Goal: Task Accomplishment & Management: Use online tool/utility

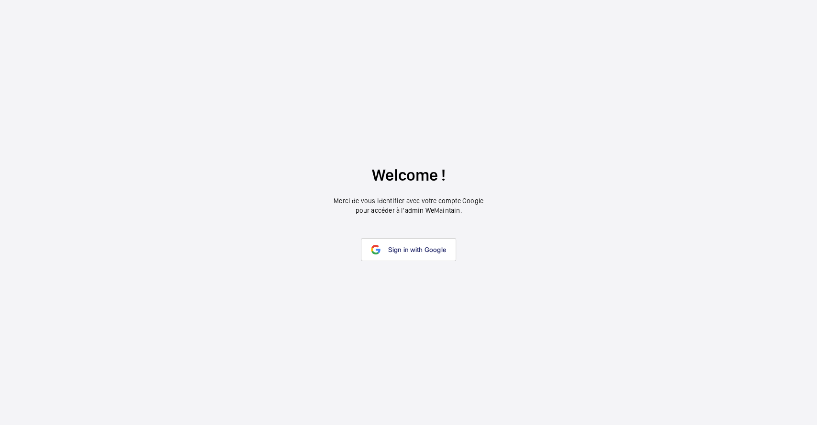
click at [381, 243] on link "Sign in with Google" at bounding box center [408, 249] width 95 height 23
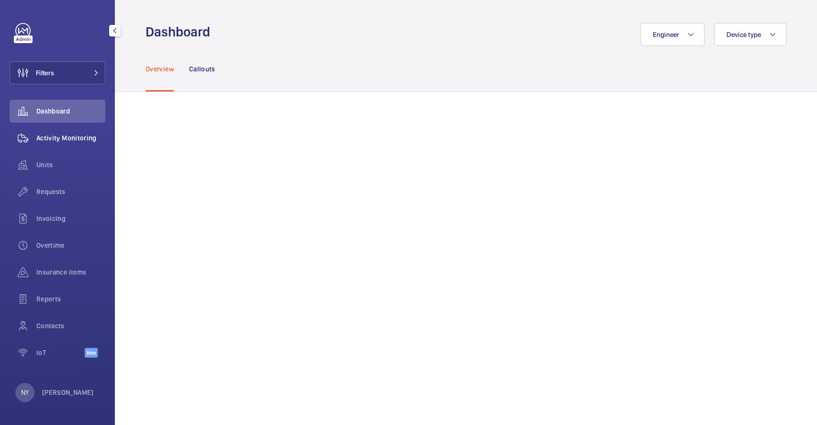
click at [54, 137] on span "Activity Monitoring" at bounding box center [70, 138] width 69 height 10
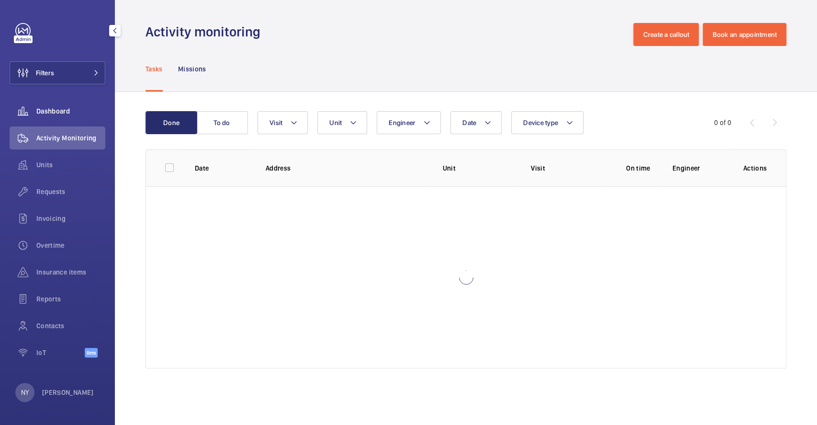
click at [48, 118] on div "Dashboard" at bounding box center [58, 111] width 96 height 23
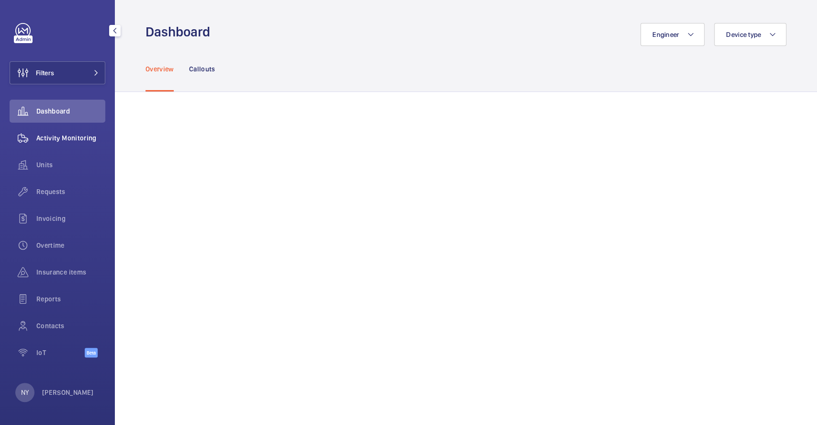
click at [47, 135] on span "Activity Monitoring" at bounding box center [70, 138] width 69 height 10
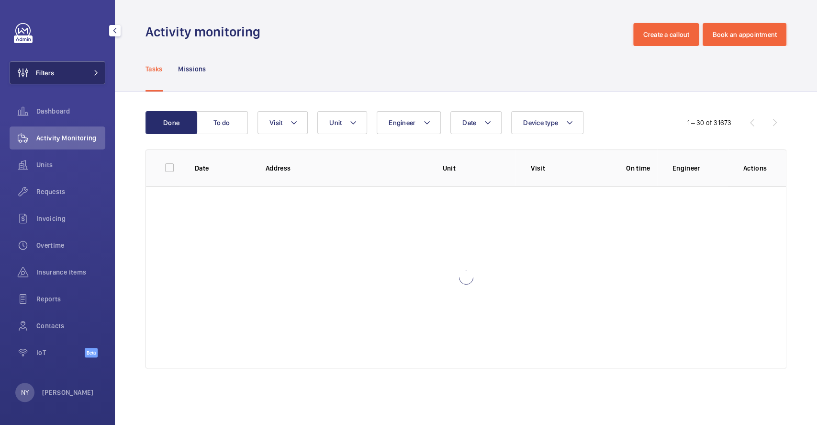
click at [59, 76] on button "Filters" at bounding box center [58, 72] width 96 height 23
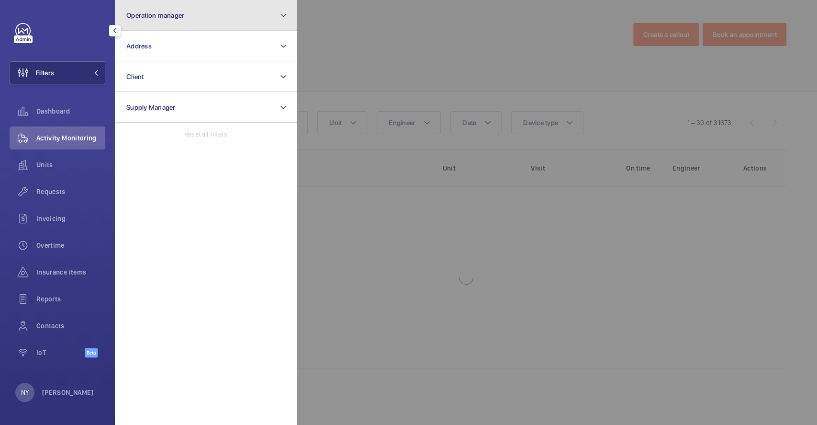
click at [173, 29] on button "Operation manager" at bounding box center [206, 15] width 182 height 31
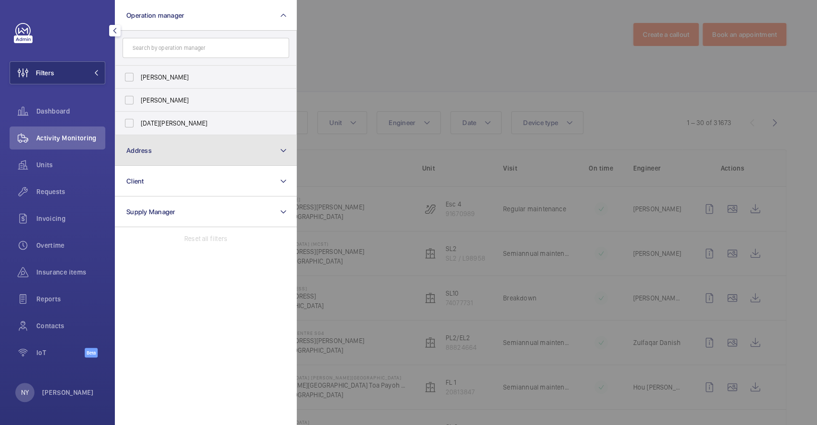
click at [159, 157] on button "Address" at bounding box center [206, 150] width 182 height 31
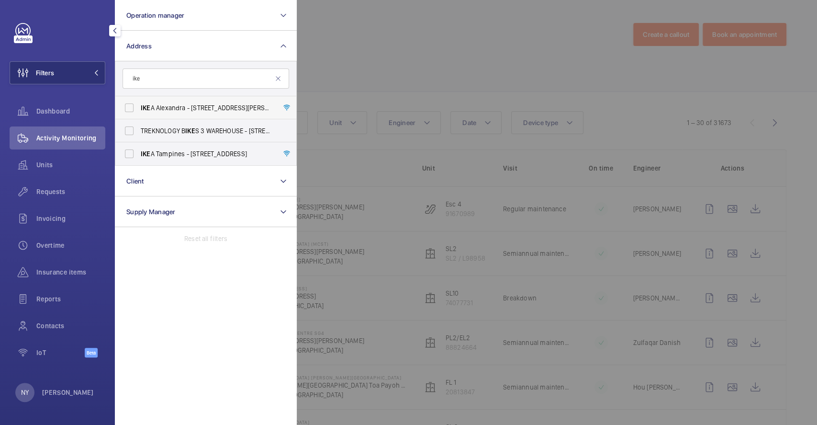
type input "ike"
click at [211, 107] on span "IKE A [PERSON_NAME] - [STREET_ADDRESS][PERSON_NAME]" at bounding box center [207, 108] width 132 height 10
click at [139, 107] on input "IKE A [PERSON_NAME] - [STREET_ADDRESS][PERSON_NAME]" at bounding box center [129, 107] width 19 height 19
checkbox input "true"
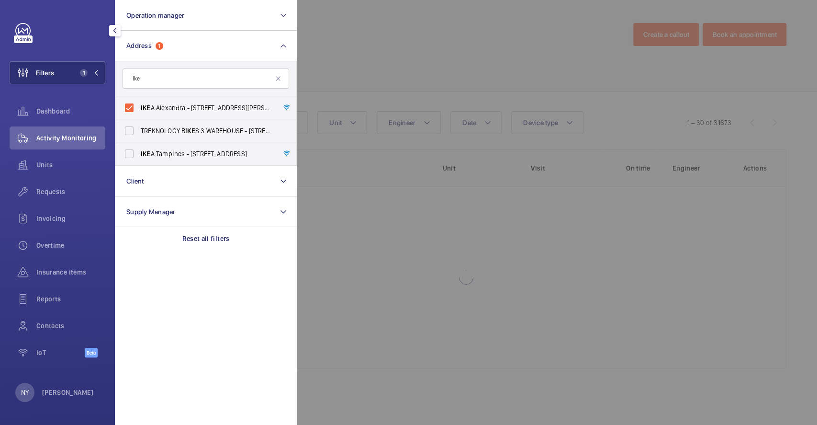
click at [474, 72] on div at bounding box center [705, 212] width 817 height 425
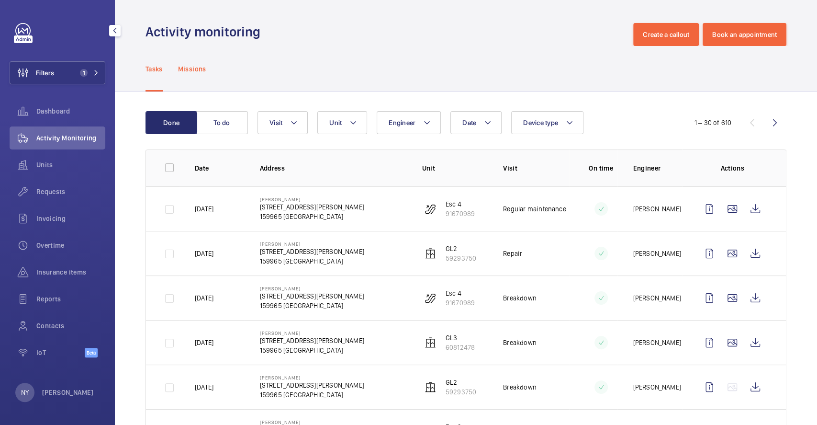
click at [195, 67] on p "Missions" at bounding box center [192, 69] width 28 height 10
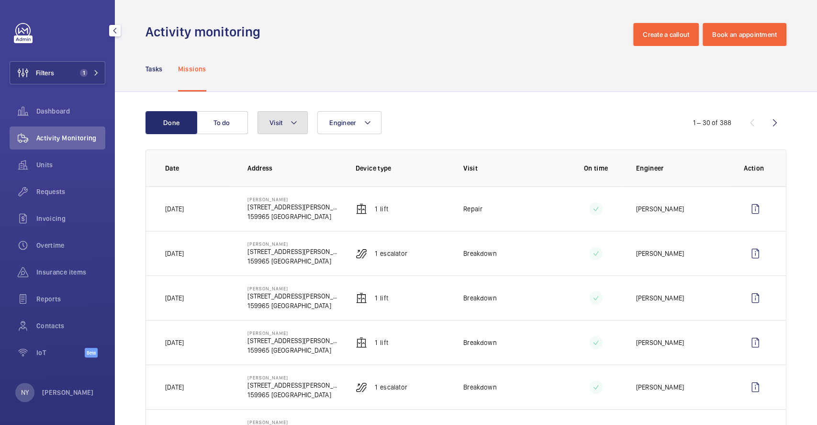
click at [272, 128] on button "Visit" at bounding box center [283, 122] width 50 height 23
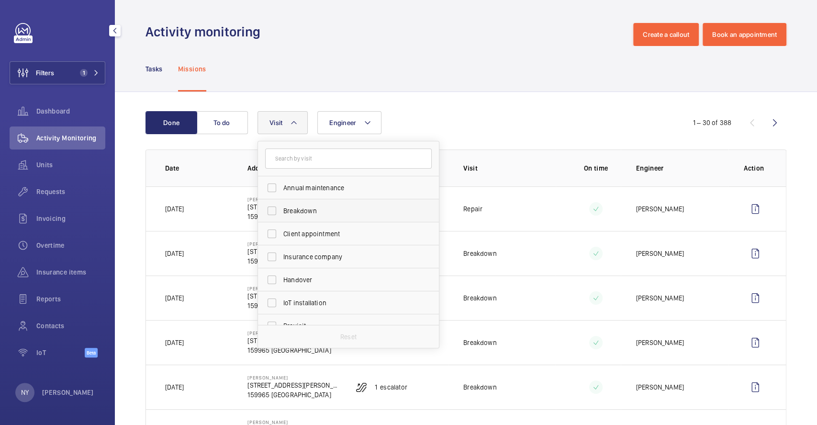
click at [318, 209] on span "Breakdown" at bounding box center [349, 211] width 132 height 10
click at [281, 209] on input "Breakdown" at bounding box center [271, 210] width 19 height 19
checkbox input "true"
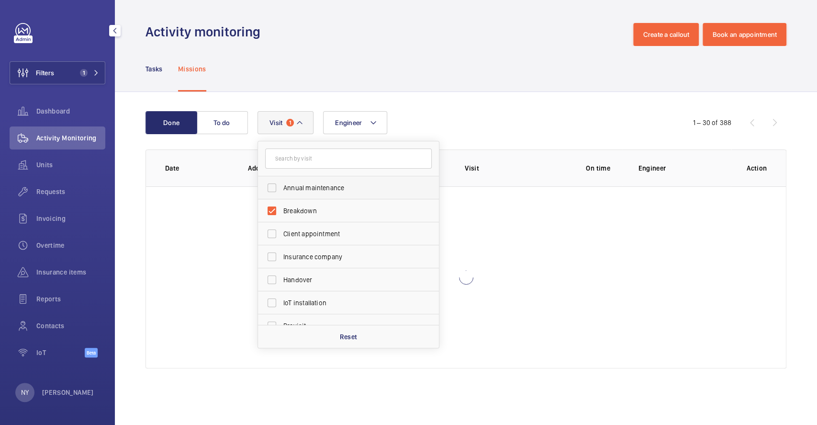
click at [321, 185] on span "Annual maintenance" at bounding box center [349, 188] width 132 height 10
click at [281, 185] on input "Annual maintenance" at bounding box center [271, 187] width 19 height 19
checkbox input "true"
click at [307, 208] on span "Breakdown" at bounding box center [349, 211] width 132 height 10
click at [281, 208] on input "Breakdown" at bounding box center [271, 210] width 19 height 19
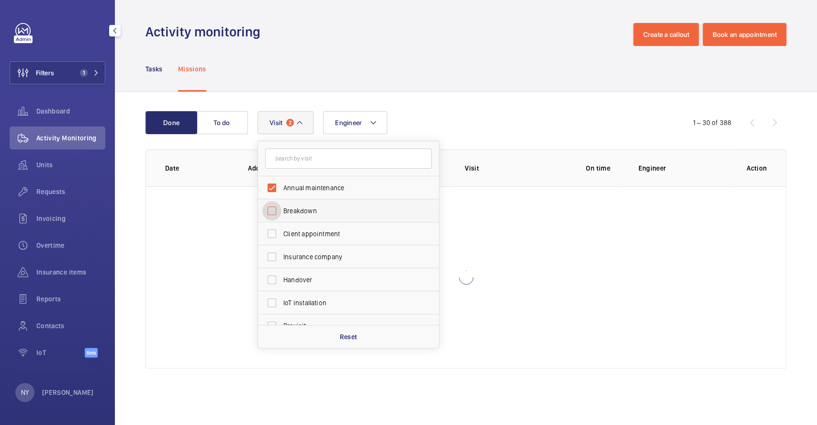
checkbox input "false"
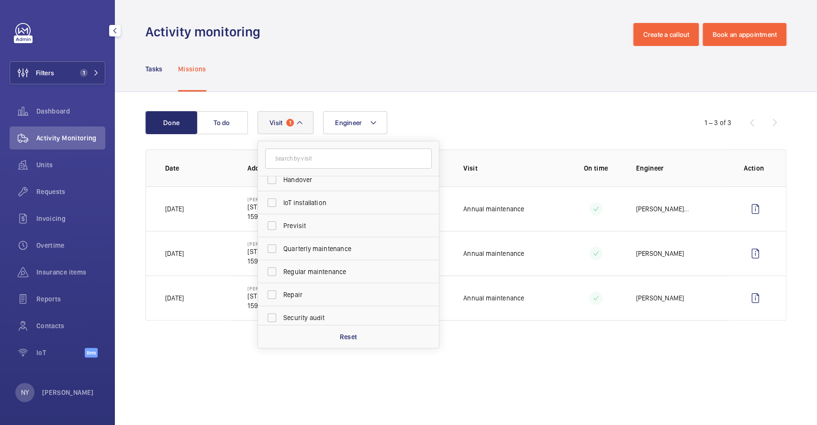
scroll to position [150, 0]
click at [314, 196] on span "Quarterly maintenance" at bounding box center [349, 199] width 132 height 10
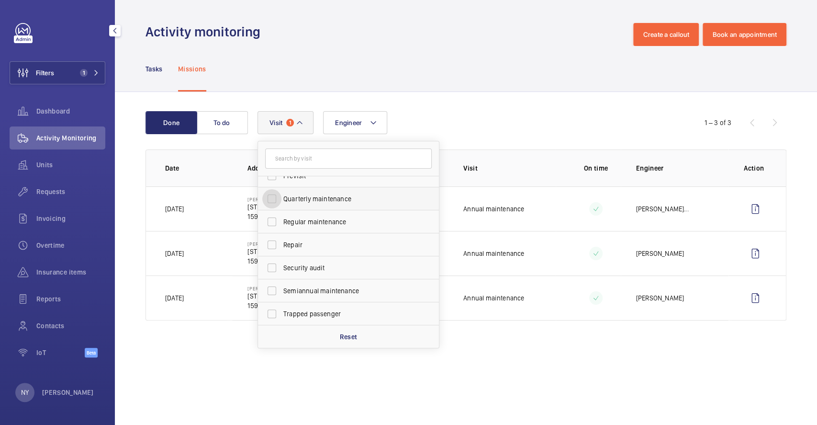
click at [281, 196] on input "Quarterly maintenance" at bounding box center [271, 198] width 19 height 19
checkbox input "true"
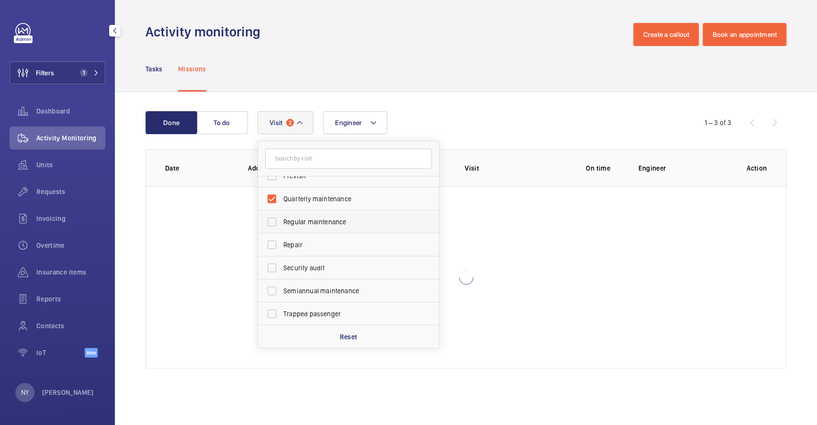
click at [315, 220] on span "Regular maintenance" at bounding box center [349, 222] width 132 height 10
click at [281, 220] on input "Regular maintenance" at bounding box center [271, 221] width 19 height 19
checkbox input "true"
click at [324, 293] on span "Semiannual maintenance" at bounding box center [349, 291] width 132 height 10
click at [281, 293] on input "Semiannual maintenance" at bounding box center [271, 290] width 19 height 19
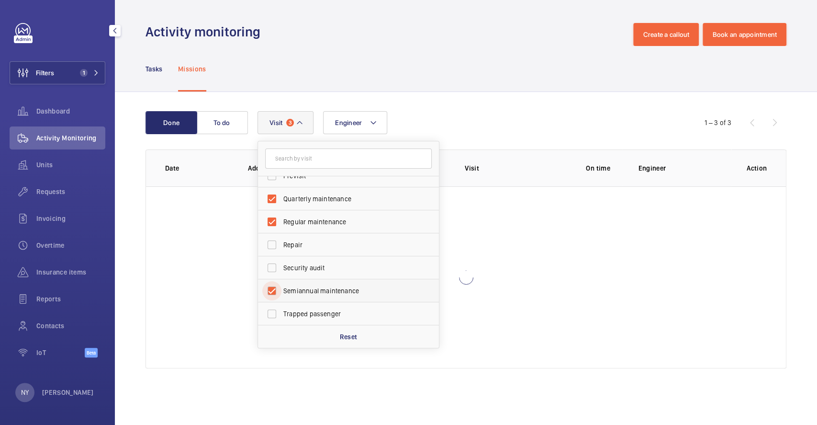
checkbox input "true"
click at [484, 71] on div "Tasks Missions" at bounding box center [466, 68] width 641 height 45
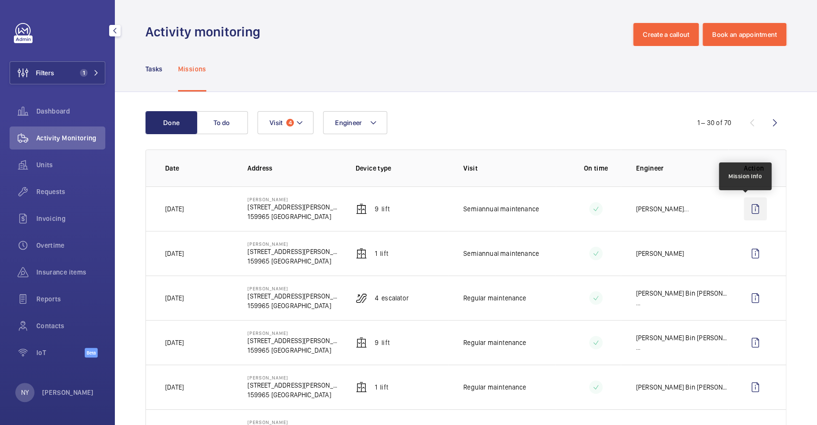
click at [752, 204] on wm-front-icon-button at bounding box center [755, 208] width 23 height 23
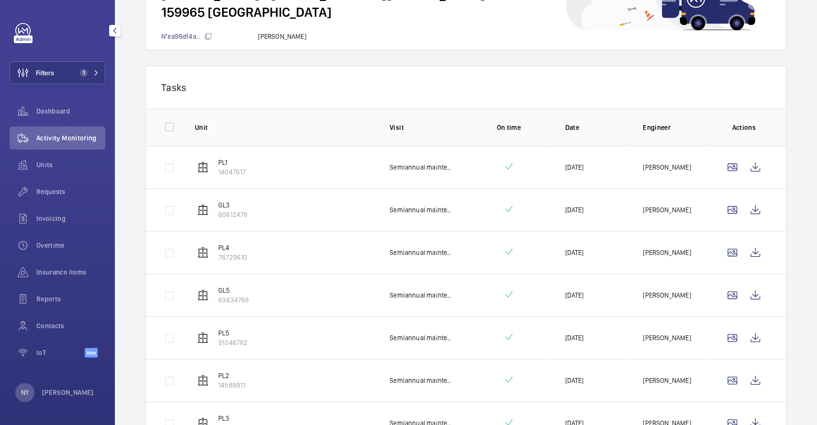
scroll to position [243, 0]
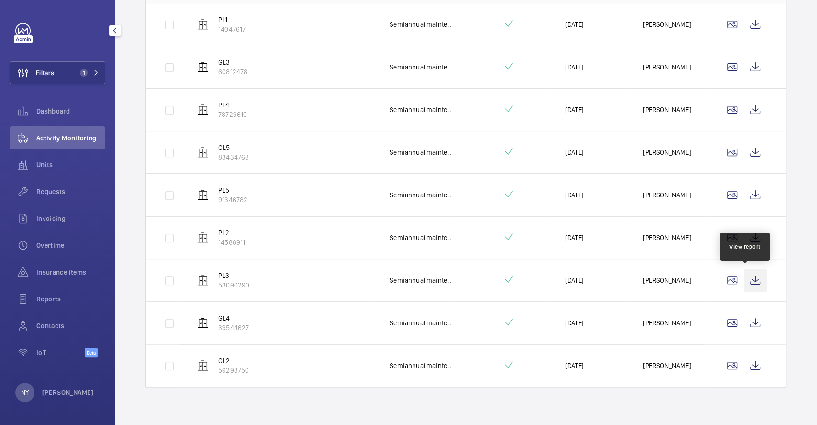
click at [744, 280] on wm-front-icon-button at bounding box center [755, 280] width 23 height 23
click at [50, 60] on div "Filters 1 Dashboard Activity Monitoring Units Requests Invoicing Overtime Insur…" at bounding box center [58, 195] width 96 height 345
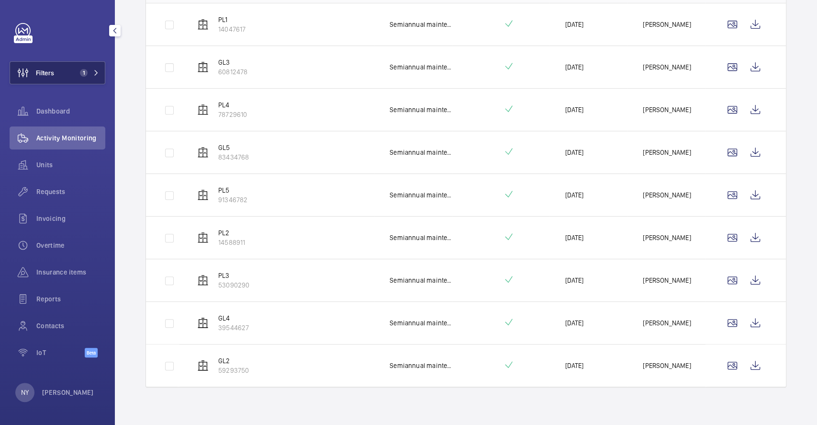
click at [50, 65] on span "Filters" at bounding box center [32, 72] width 44 height 23
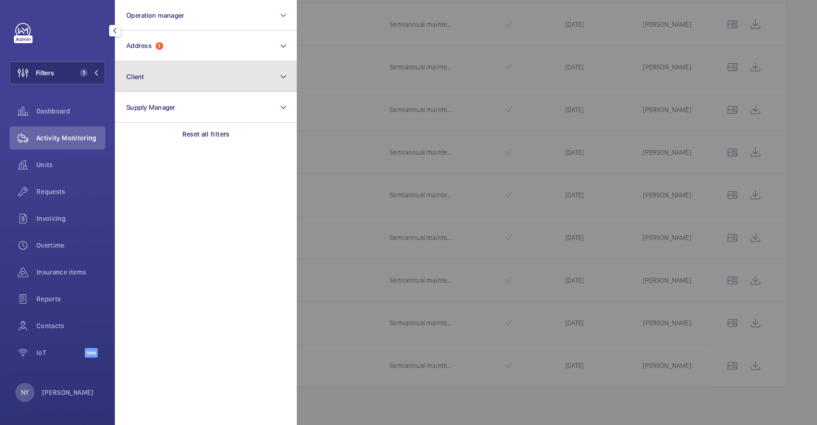
click at [161, 63] on button "Client" at bounding box center [206, 76] width 182 height 31
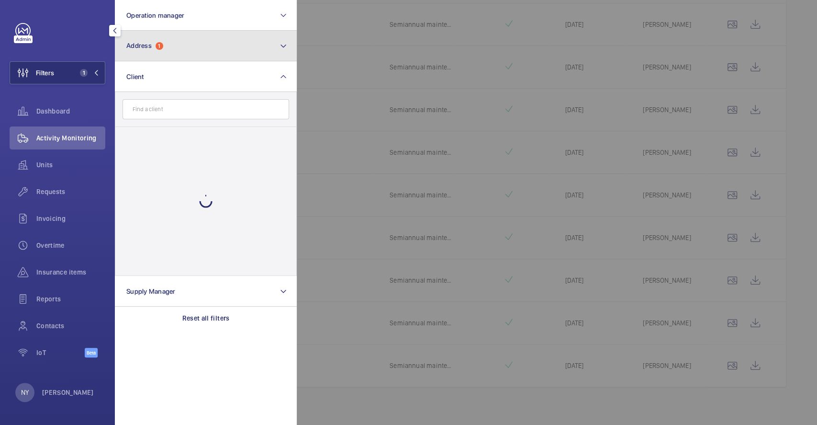
click at [162, 47] on span "1" at bounding box center [160, 46] width 8 height 8
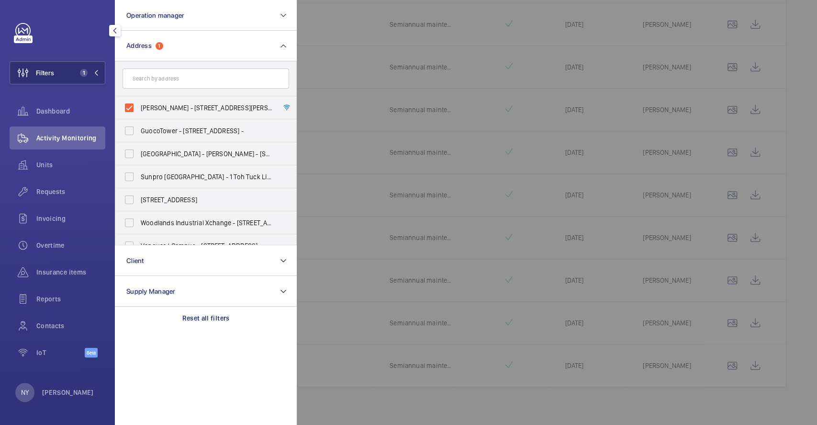
click at [176, 110] on span "[PERSON_NAME] - [STREET_ADDRESS][PERSON_NAME]" at bounding box center [207, 108] width 132 height 10
click at [139, 110] on input "[PERSON_NAME] - [STREET_ADDRESS][PERSON_NAME]" at bounding box center [129, 107] width 19 height 19
checkbox input "false"
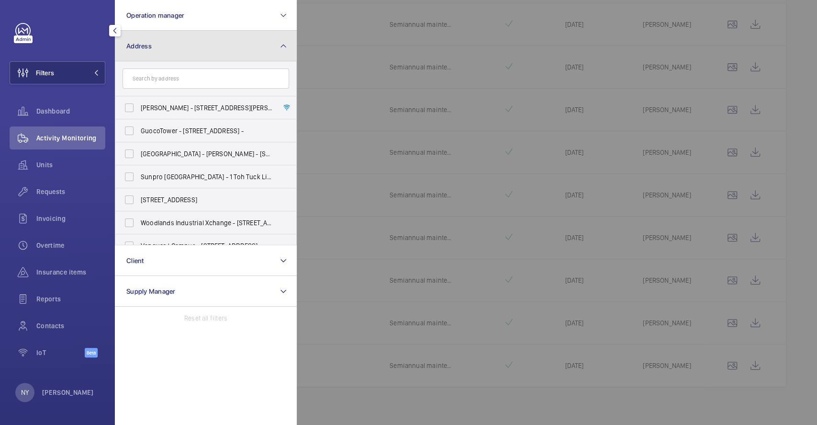
click at [172, 40] on button "Address" at bounding box center [206, 46] width 182 height 31
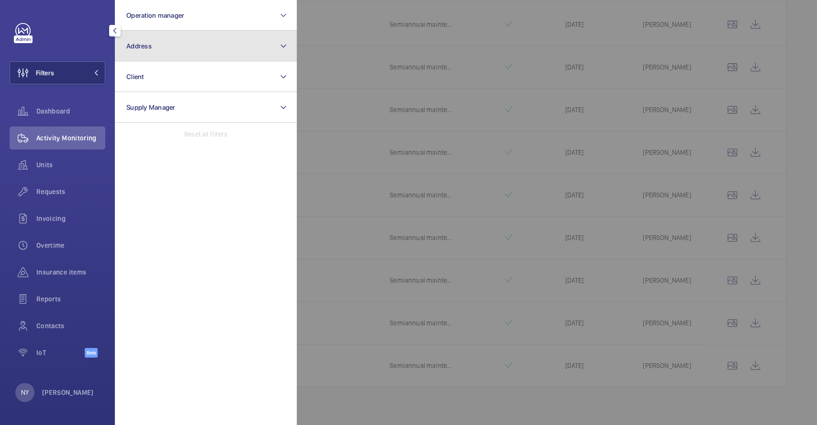
click at [157, 47] on button "Address" at bounding box center [206, 46] width 182 height 31
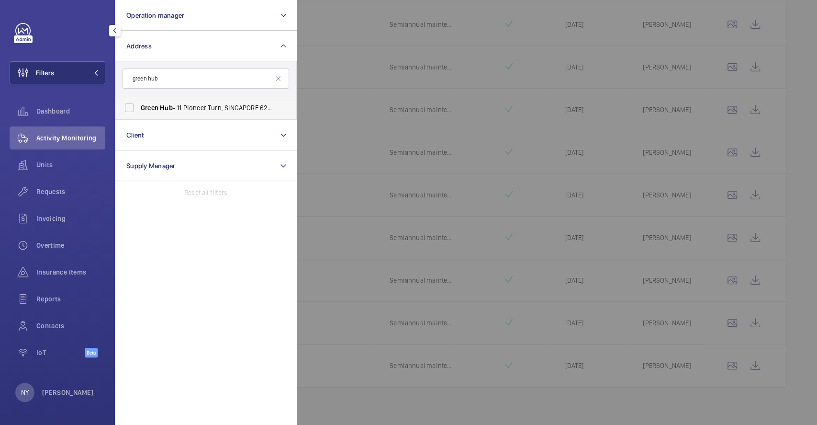
type input "green hub"
click at [220, 105] on span "Green Hub - 11 Pioneer Turn, SINGAPORE 627575" at bounding box center [207, 108] width 132 height 10
click at [139, 105] on input "Green Hub - 11 Pioneer Turn, SINGAPORE 627575" at bounding box center [129, 107] width 19 height 19
checkbox input "true"
click at [486, 38] on div at bounding box center [705, 212] width 817 height 425
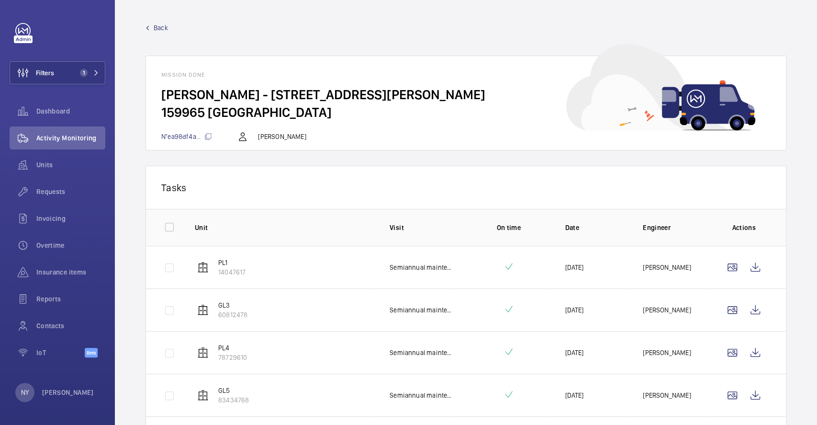
click at [165, 26] on span "Back" at bounding box center [161, 28] width 14 height 10
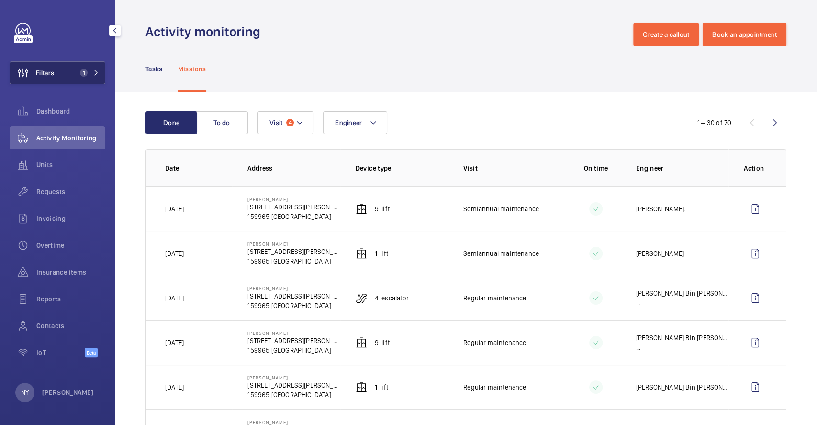
click at [99, 71] on button "Filters 1" at bounding box center [58, 72] width 96 height 23
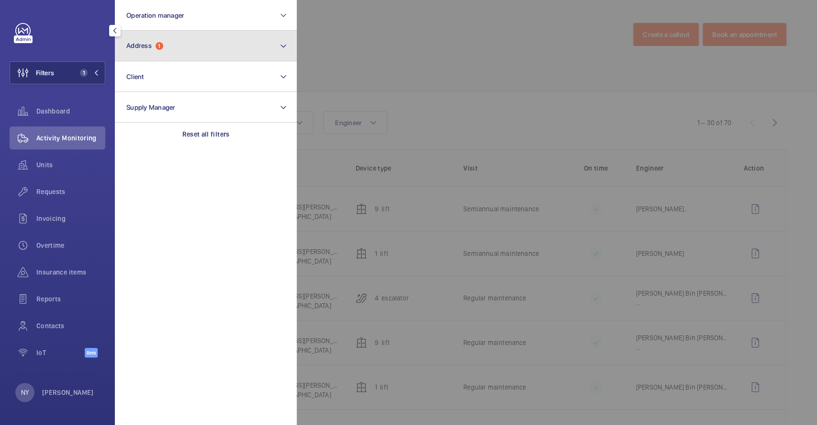
click at [168, 45] on button "Address 1" at bounding box center [206, 46] width 182 height 31
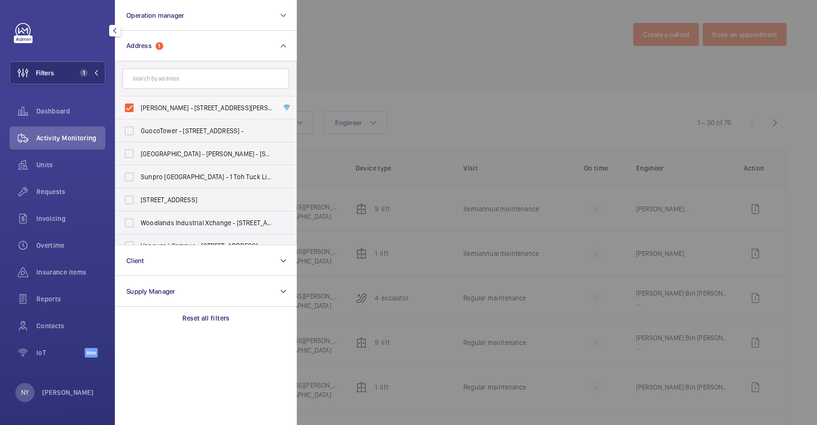
click at [167, 102] on label "[PERSON_NAME] - [STREET_ADDRESS][PERSON_NAME]" at bounding box center [198, 107] width 167 height 23
click at [139, 102] on input "[PERSON_NAME] - [STREET_ADDRESS][PERSON_NAME]" at bounding box center [129, 107] width 19 height 19
checkbox input "false"
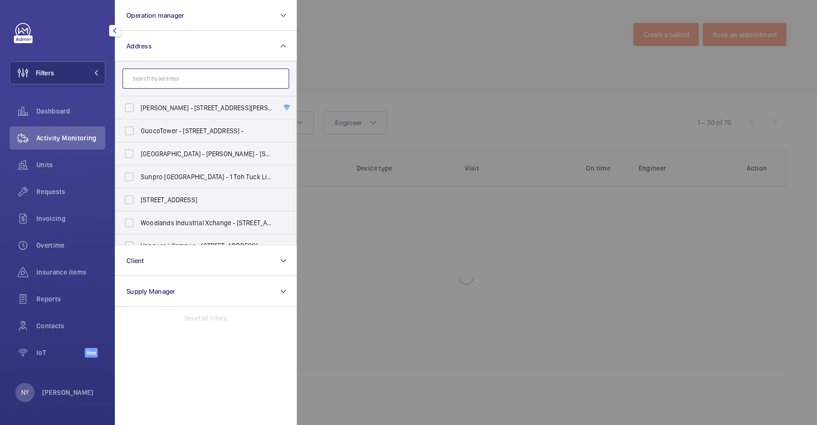
click at [169, 79] on input "text" at bounding box center [206, 78] width 167 height 20
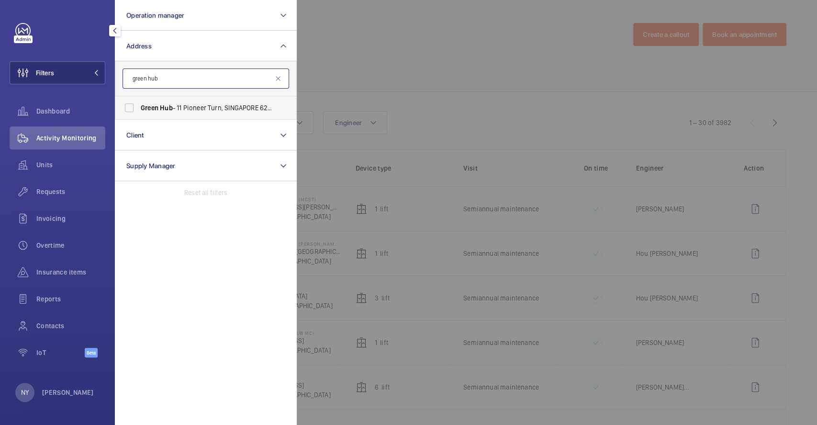
type input "green hub"
click at [157, 109] on span "Green" at bounding box center [150, 108] width 18 height 8
click at [139, 109] on input "Green Hub - 11 Pioneer Turn, SINGAPORE 627575" at bounding box center [129, 107] width 19 height 19
checkbox input "true"
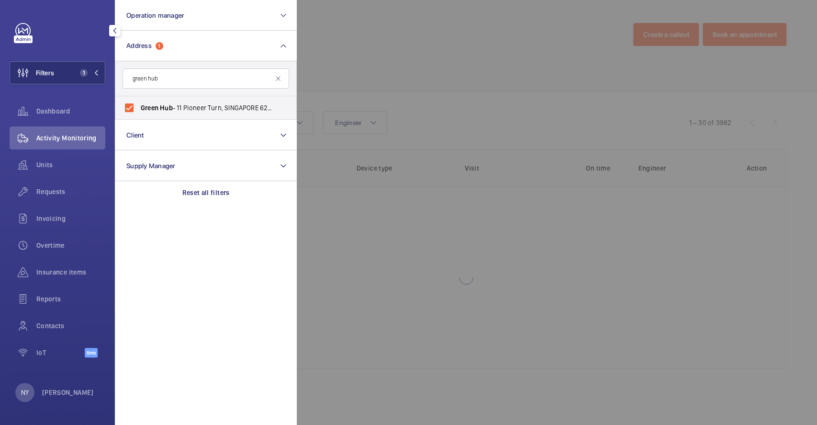
click at [364, 75] on div at bounding box center [705, 212] width 817 height 425
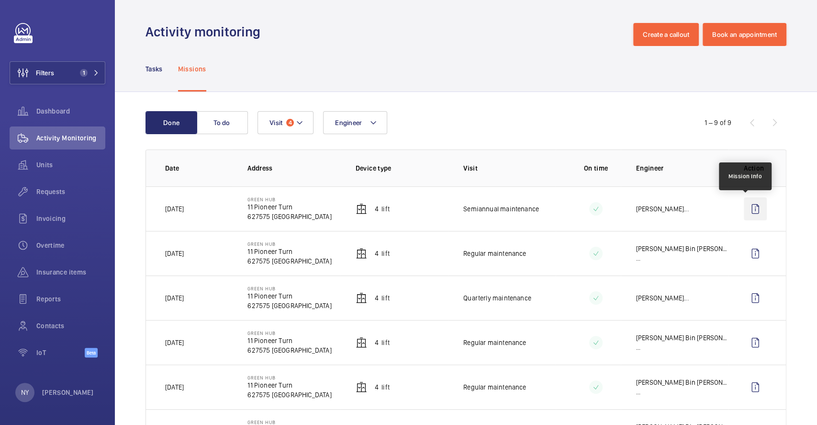
click at [744, 210] on wm-front-icon-button at bounding box center [755, 208] width 23 height 23
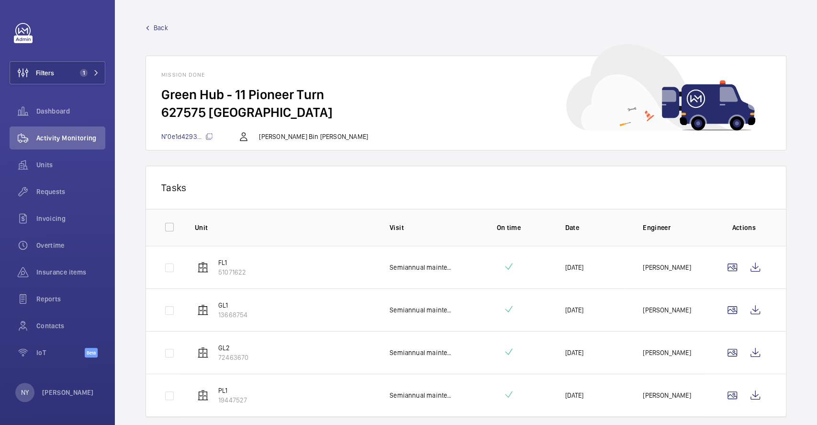
scroll to position [30, 0]
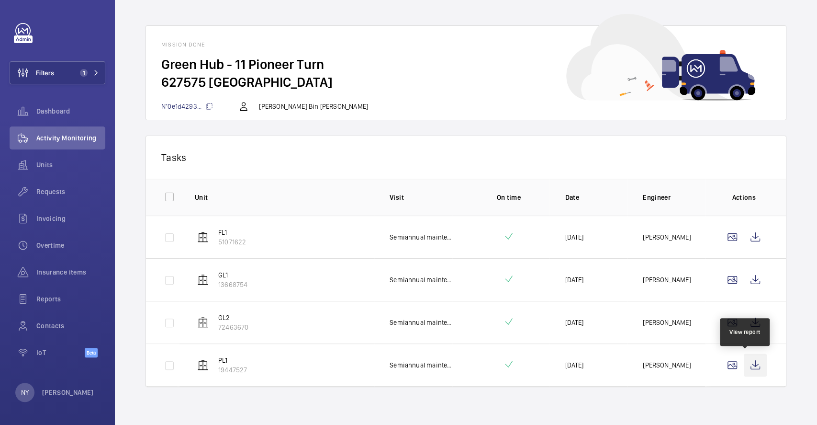
click at [753, 368] on wm-front-icon-button at bounding box center [755, 364] width 23 height 23
click at [744, 355] on wm-front-icon-button at bounding box center [755, 364] width 23 height 23
click at [176, 199] on input "checkbox" at bounding box center [169, 196] width 19 height 19
checkbox input "true"
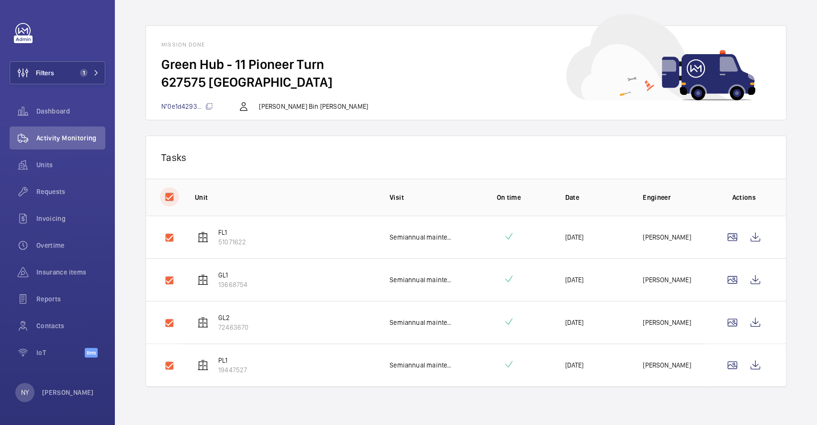
checkbox input "true"
click at [706, 152] on button "Download 4 reports" at bounding box center [731, 157] width 80 height 23
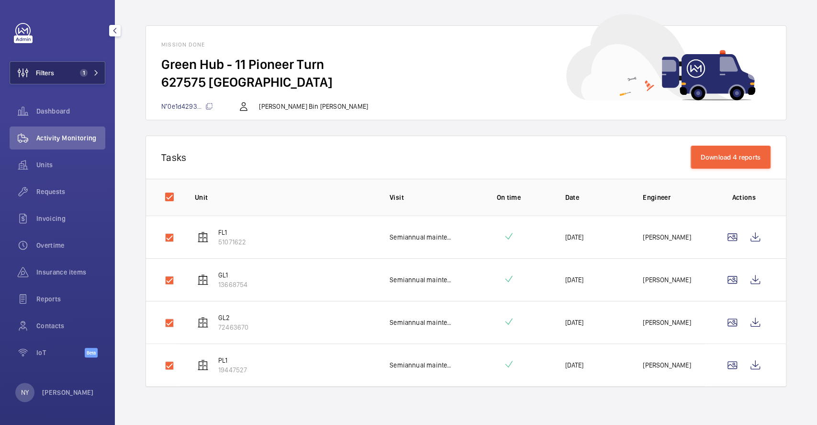
click at [53, 69] on span "Filters" at bounding box center [45, 73] width 18 height 10
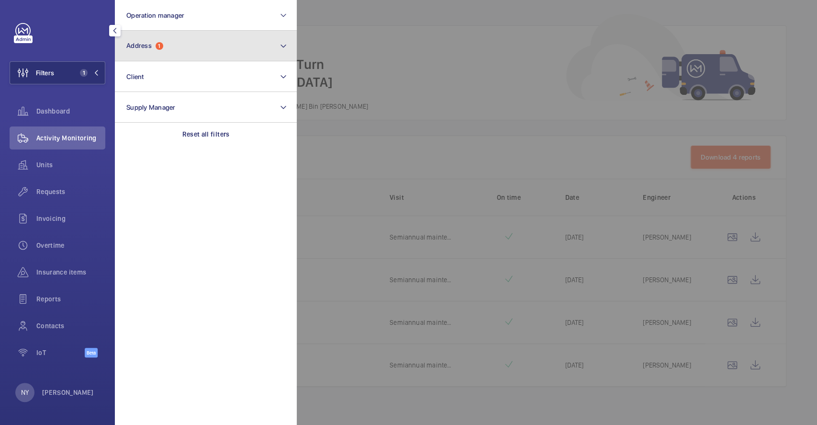
click at [191, 45] on button "Address 1" at bounding box center [206, 46] width 182 height 31
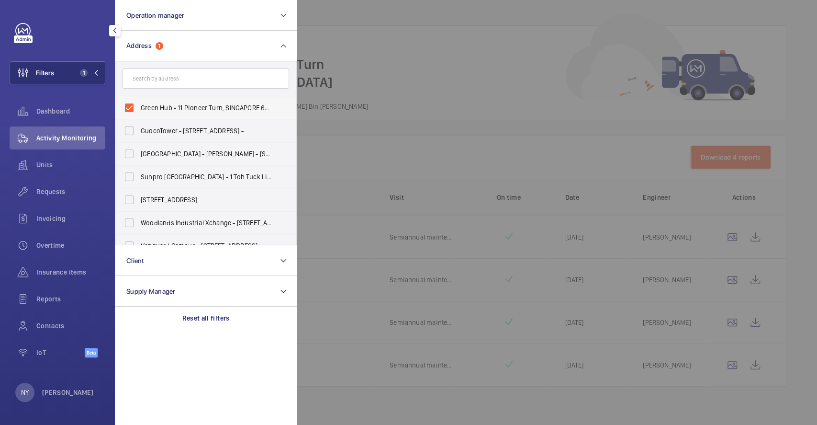
click at [172, 101] on label "Green Hub - 11 Pioneer Turn, SINGAPORE 627575" at bounding box center [198, 107] width 167 height 23
click at [139, 101] on input "Green Hub - 11 Pioneer Turn, SINGAPORE 627575" at bounding box center [129, 107] width 19 height 19
checkbox input "false"
click at [398, 96] on div at bounding box center [705, 212] width 817 height 425
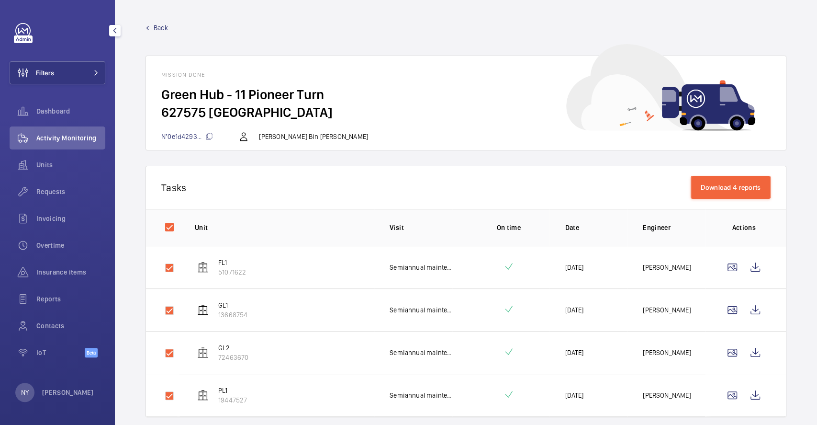
click at [159, 25] on span "Back" at bounding box center [161, 28] width 14 height 10
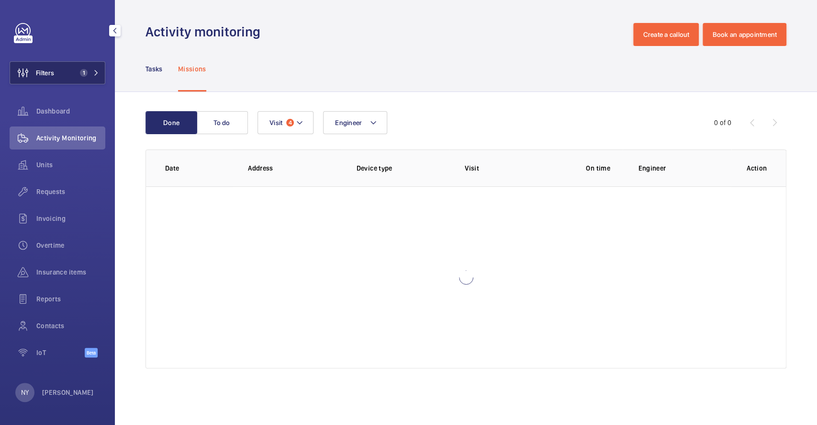
click at [76, 67] on button "Filters 1" at bounding box center [58, 72] width 96 height 23
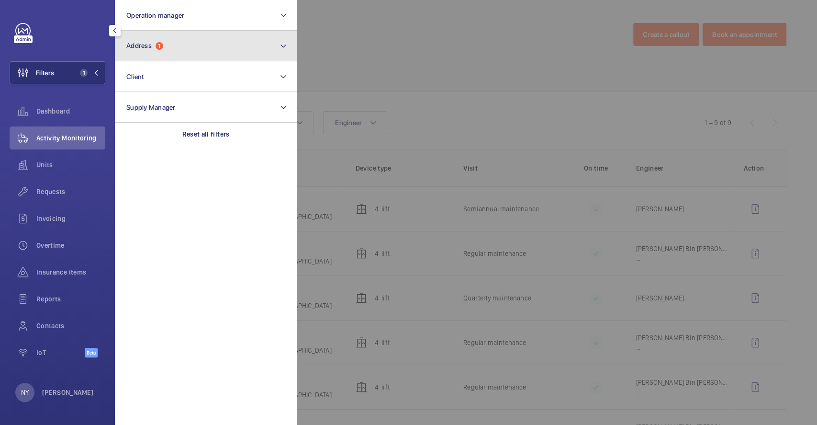
click at [185, 49] on button "Address 1" at bounding box center [206, 46] width 182 height 31
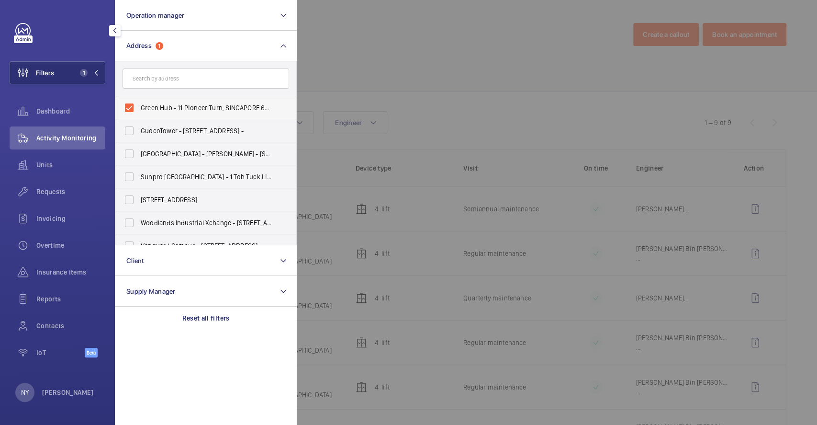
click at [176, 106] on span "Green Hub - 11 Pioneer Turn, SINGAPORE 627575" at bounding box center [207, 108] width 132 height 10
click at [139, 106] on input "Green Hub - 11 Pioneer Turn, SINGAPORE 627575" at bounding box center [129, 107] width 19 height 19
checkbox input "false"
click at [455, 41] on div at bounding box center [705, 212] width 817 height 425
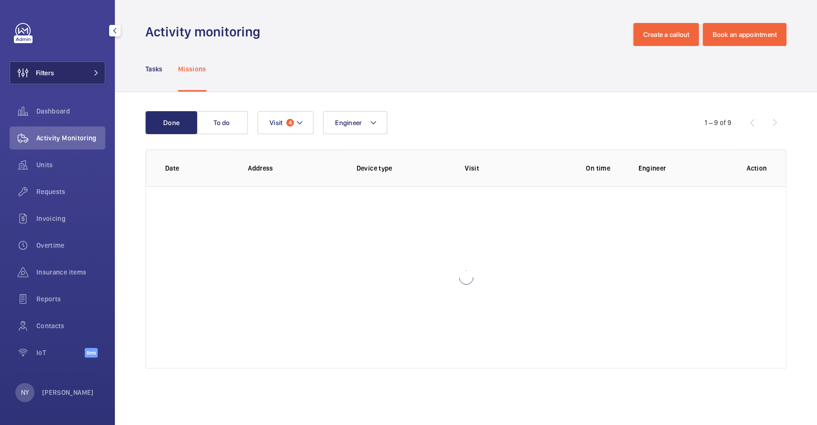
click at [88, 68] on button "Filters" at bounding box center [58, 72] width 96 height 23
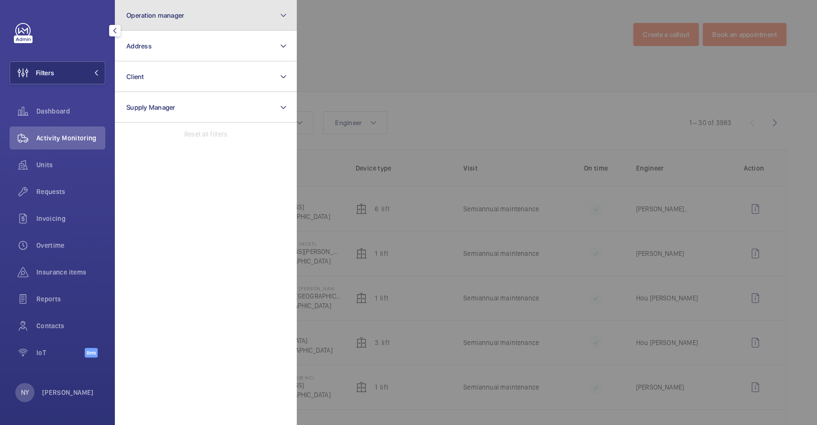
click at [232, 29] on button "Operation manager" at bounding box center [206, 15] width 182 height 31
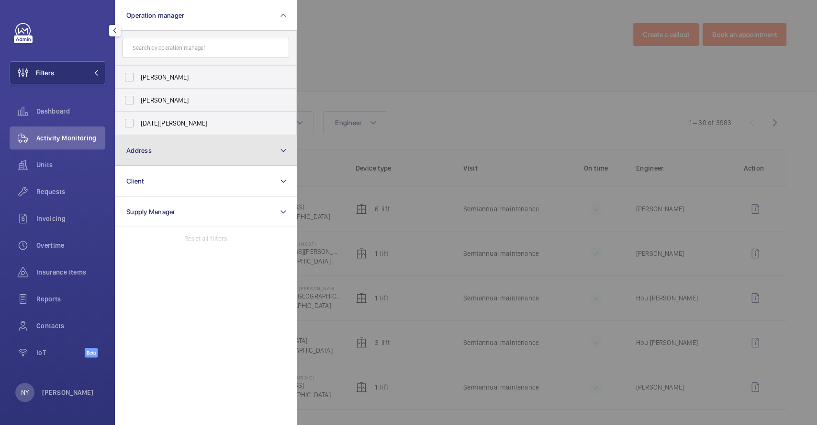
click at [156, 149] on button "Address" at bounding box center [206, 150] width 182 height 31
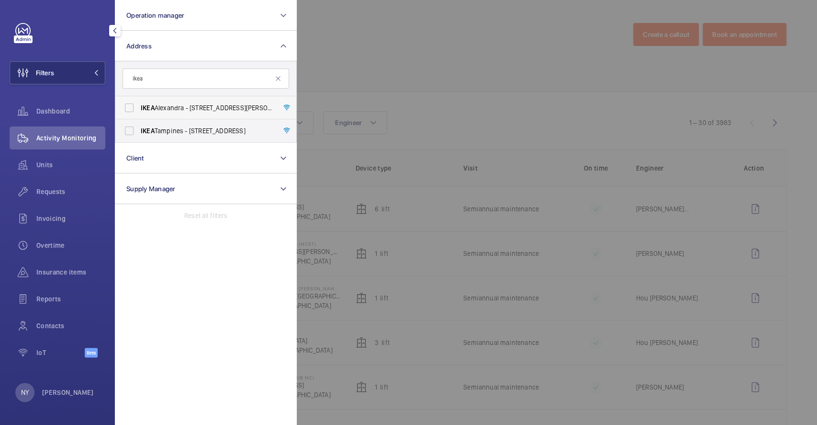
type input "ikea"
click at [186, 104] on span "[PERSON_NAME] - [STREET_ADDRESS][PERSON_NAME]" at bounding box center [207, 108] width 132 height 10
click at [139, 104] on input "[PERSON_NAME] - [STREET_ADDRESS][PERSON_NAME]" at bounding box center [129, 107] width 19 height 19
checkbox input "true"
click at [187, 131] on span "[PERSON_NAME] - [STREET_ADDRESS]" at bounding box center [207, 131] width 132 height 10
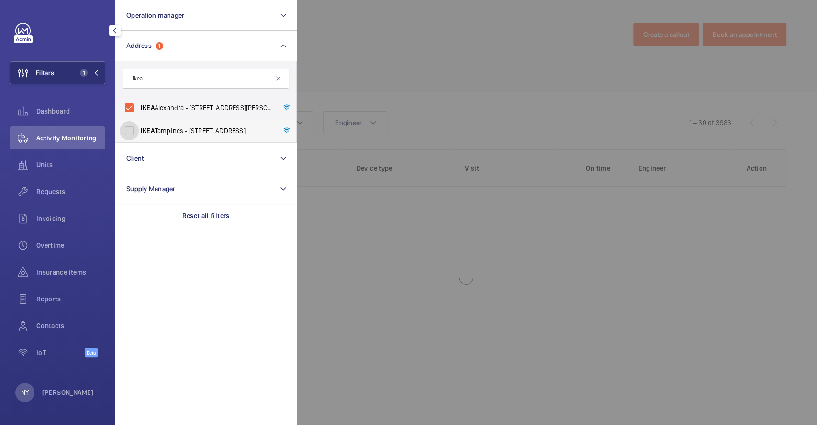
click at [139, 131] on input "[PERSON_NAME] - [STREET_ADDRESS]" at bounding box center [129, 130] width 19 height 19
click at [237, 132] on span "[PERSON_NAME] - [STREET_ADDRESS]" at bounding box center [207, 131] width 132 height 10
click at [139, 132] on input "[PERSON_NAME] - [STREET_ADDRESS]" at bounding box center [129, 130] width 19 height 19
checkbox input "false"
click at [380, 66] on div at bounding box center [705, 212] width 817 height 425
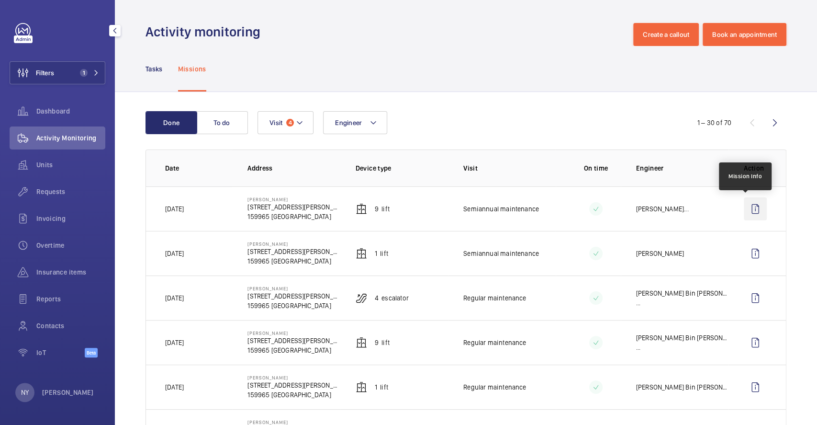
click at [744, 202] on wm-front-icon-button at bounding box center [755, 208] width 23 height 23
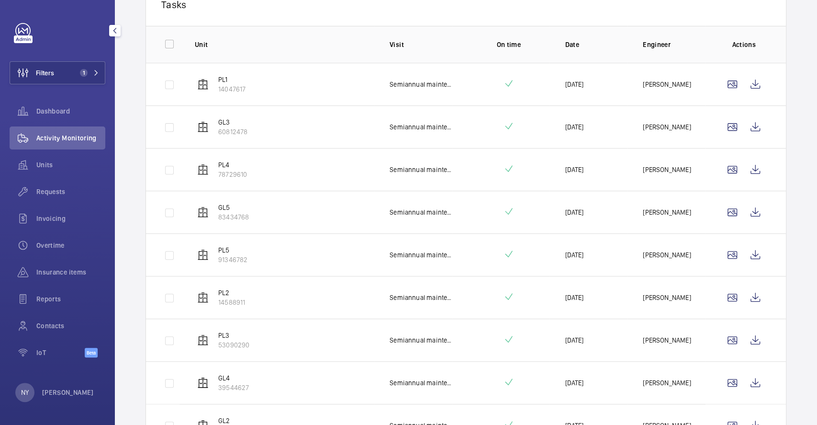
scroll to position [243, 0]
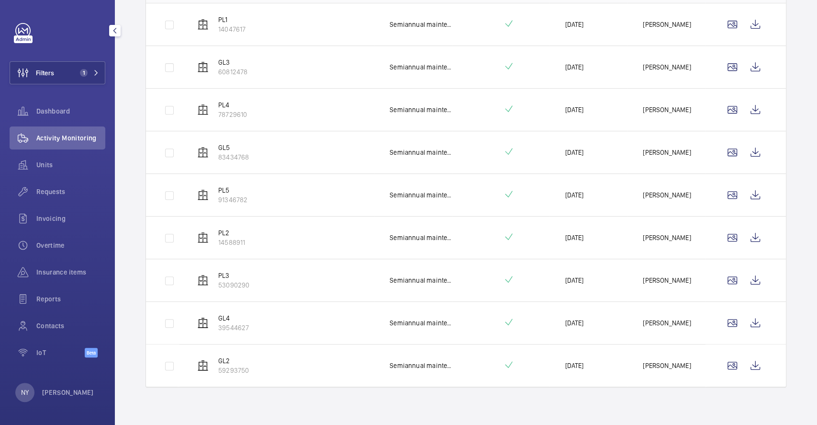
click at [45, 377] on div "Filters 1 Dashboard Activity Monitoring Units Requests Invoicing Overtime Insur…" at bounding box center [57, 212] width 115 height 425
click at [62, 390] on p "[PERSON_NAME]" at bounding box center [68, 392] width 52 height 10
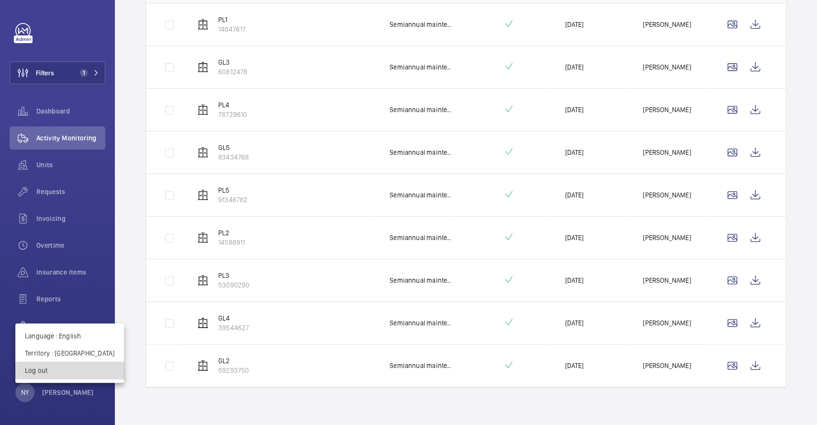
click at [76, 363] on button "Log out" at bounding box center [69, 369] width 109 height 17
